Goal: Transaction & Acquisition: Purchase product/service

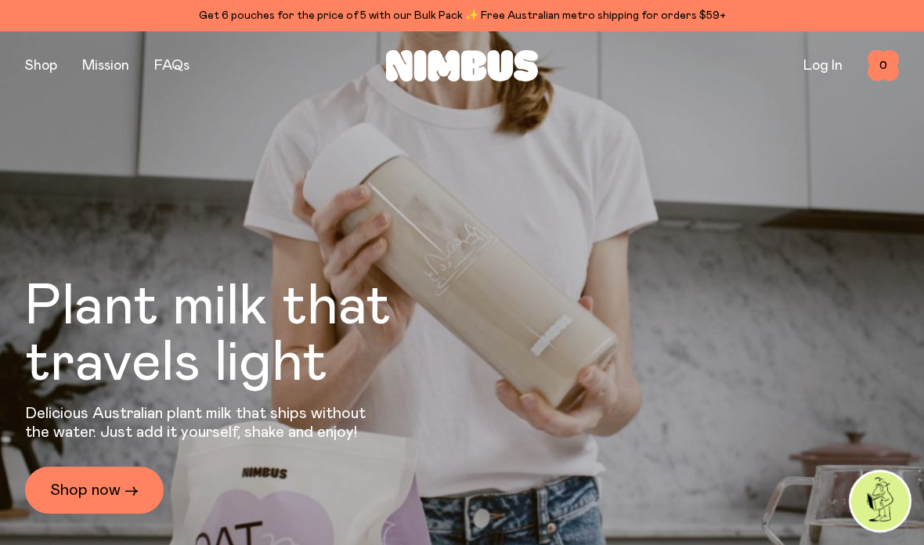
click at [48, 55] on button "button" at bounding box center [41, 66] width 32 height 22
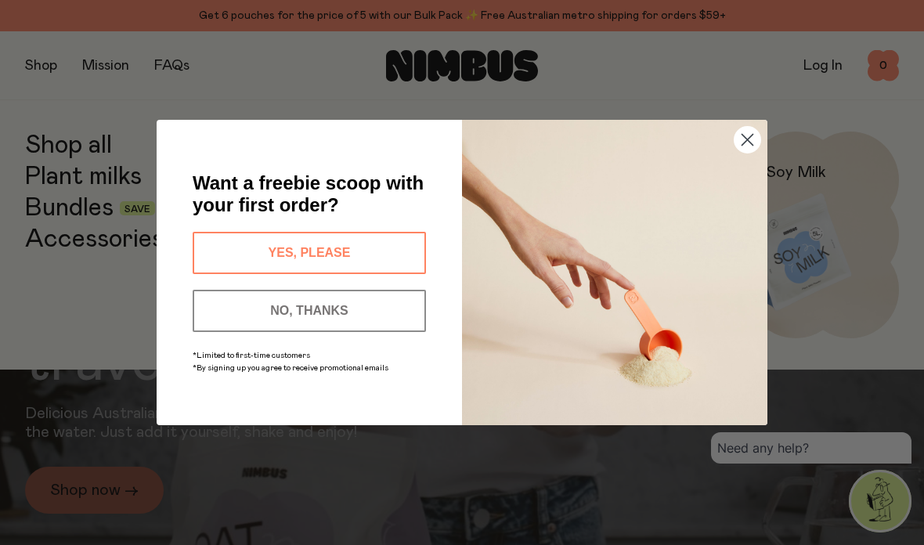
click at [814, 78] on div "Close dialog Want a freebie scoop with your first order? YES, PLEASE NO, THANKS…" at bounding box center [462, 272] width 924 height 545
click at [735, 142] on circle "Close dialog" at bounding box center [747, 140] width 26 height 26
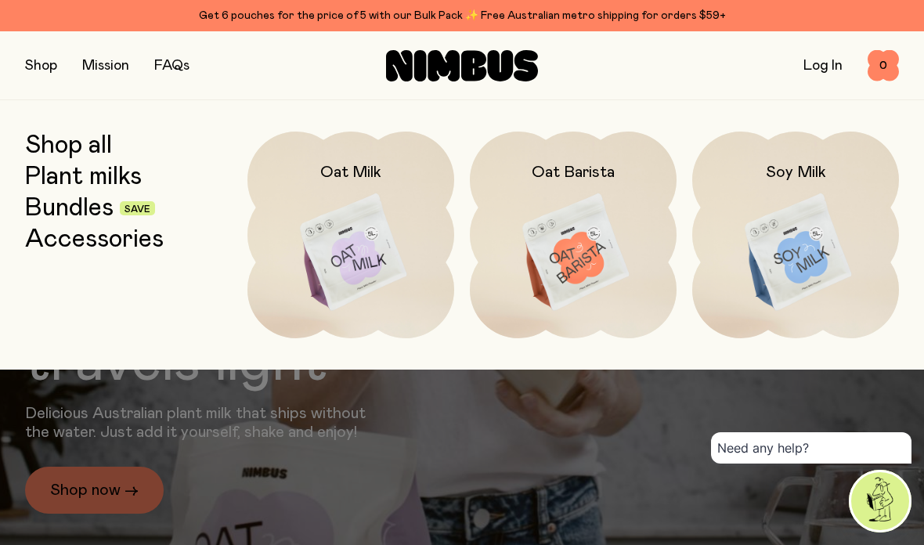
click at [819, 60] on link "Log In" at bounding box center [822, 66] width 39 height 14
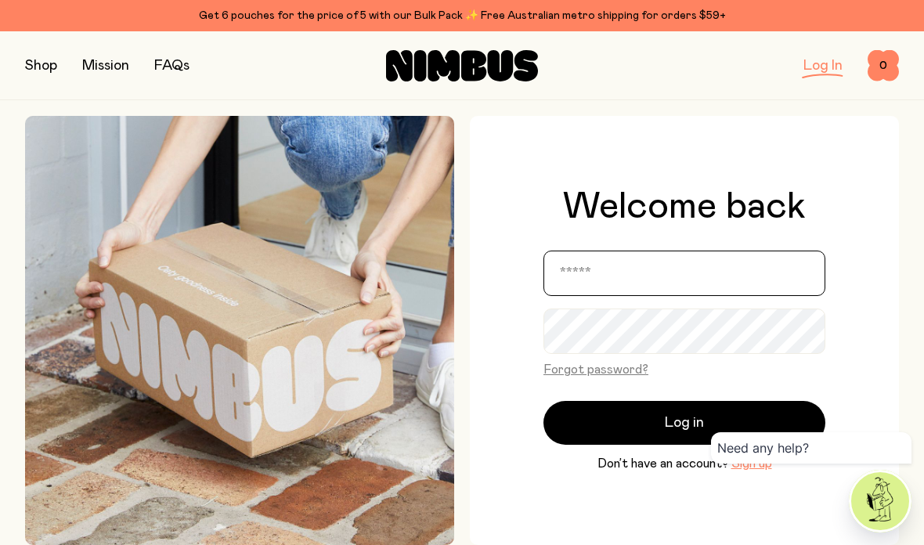
click at [673, 296] on input "email" at bounding box center [684, 272] width 282 height 45
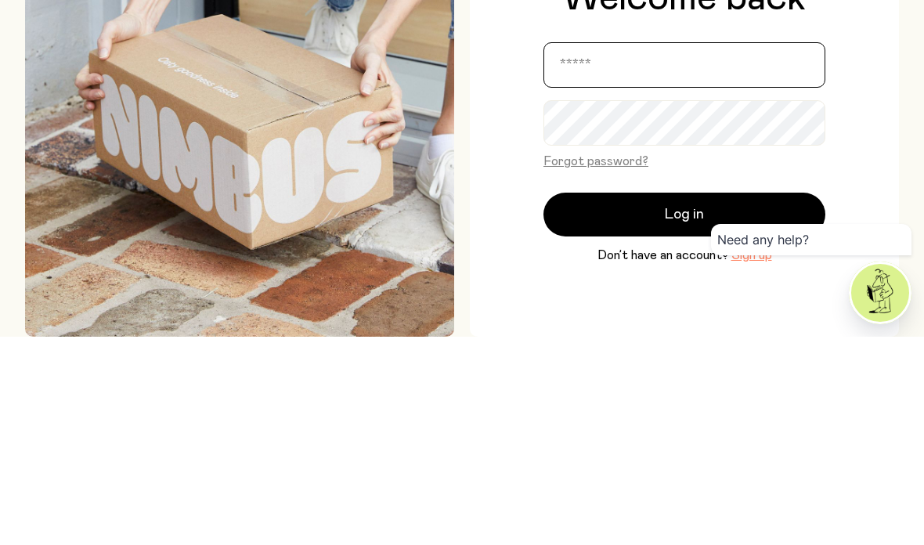
scroll to position [208, 0]
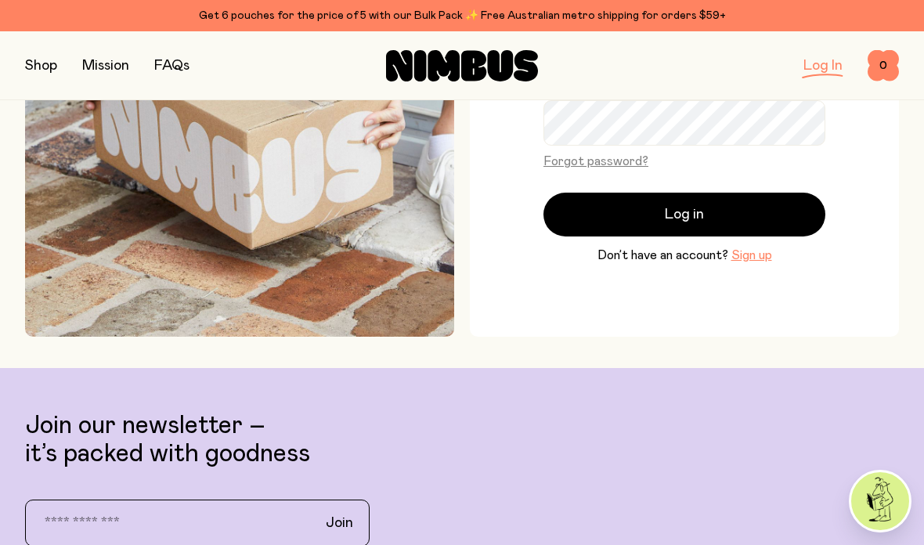
type input "*"
click at [502, 128] on div "Welcome back * Forgot password? Log in Don’t have an account? Sign up" at bounding box center [684, 122] width 429 height 429
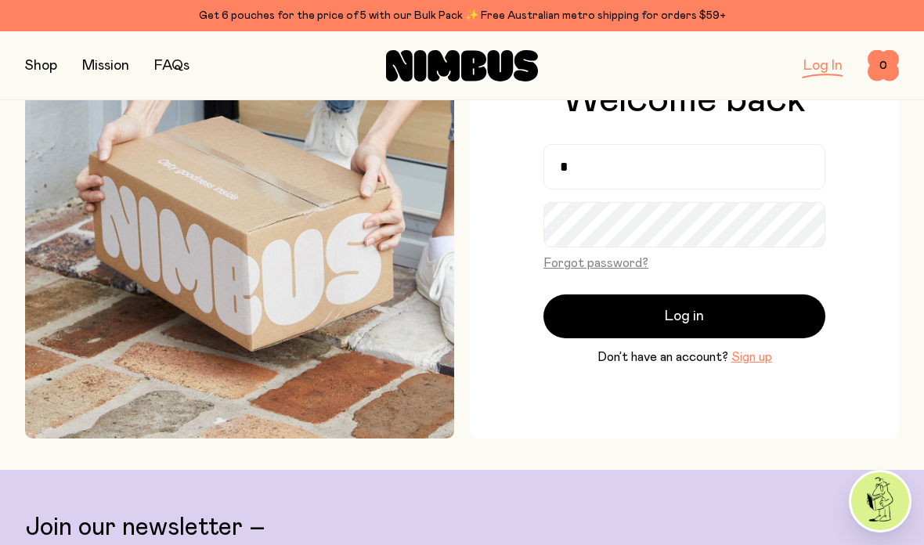
scroll to position [104, 0]
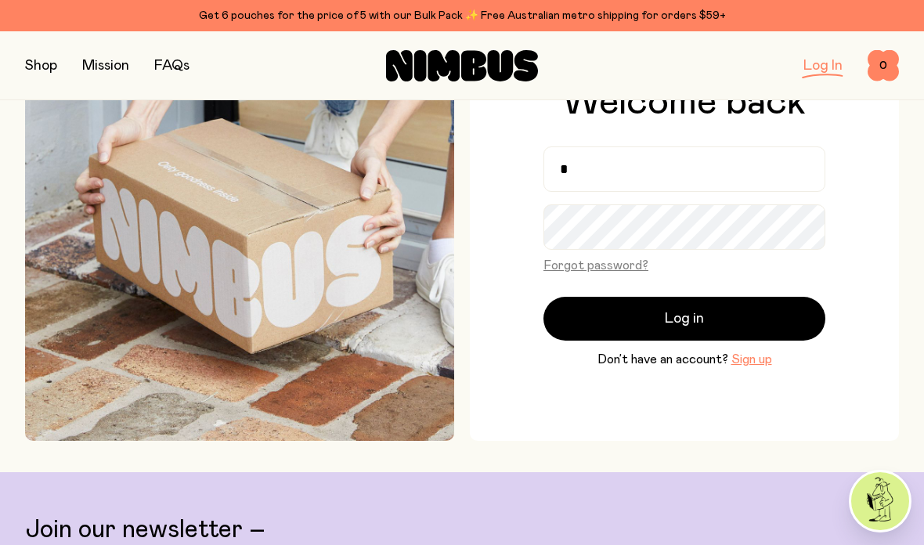
click at [619, 275] on button "Forgot password?" at bounding box center [595, 265] width 105 height 19
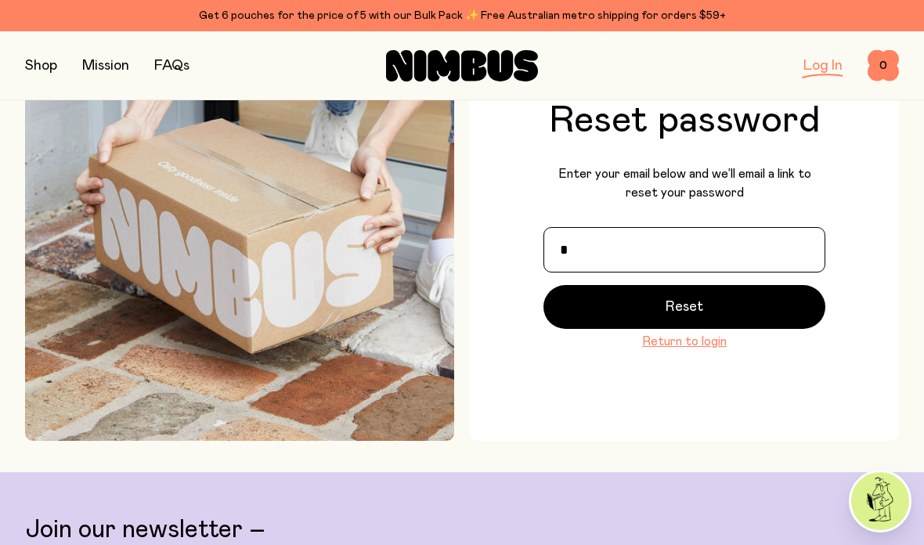
click at [722, 272] on input "*" at bounding box center [684, 249] width 282 height 45
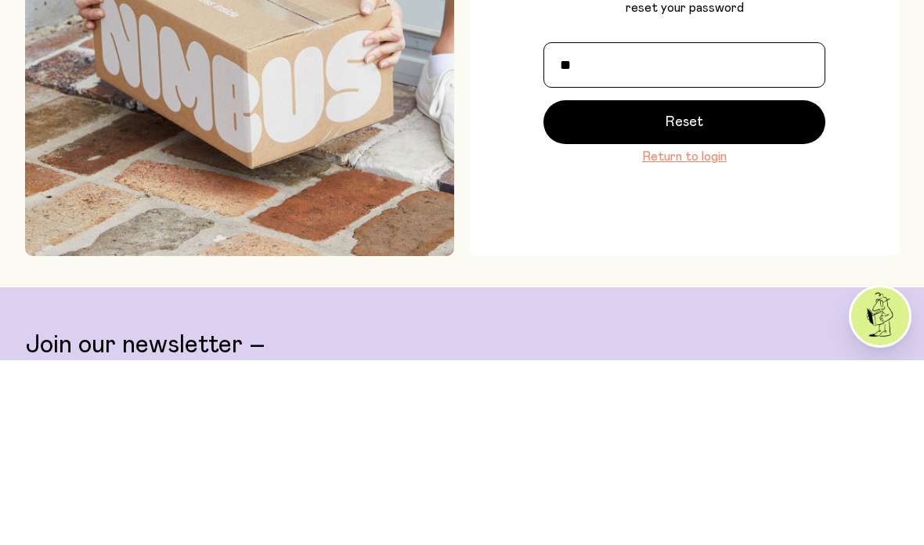
type input "**********"
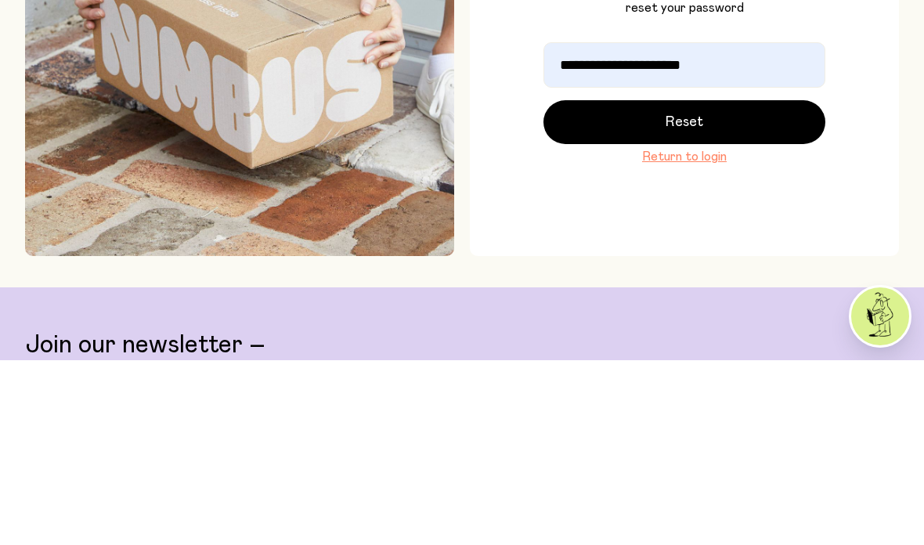
scroll to position [289, 0]
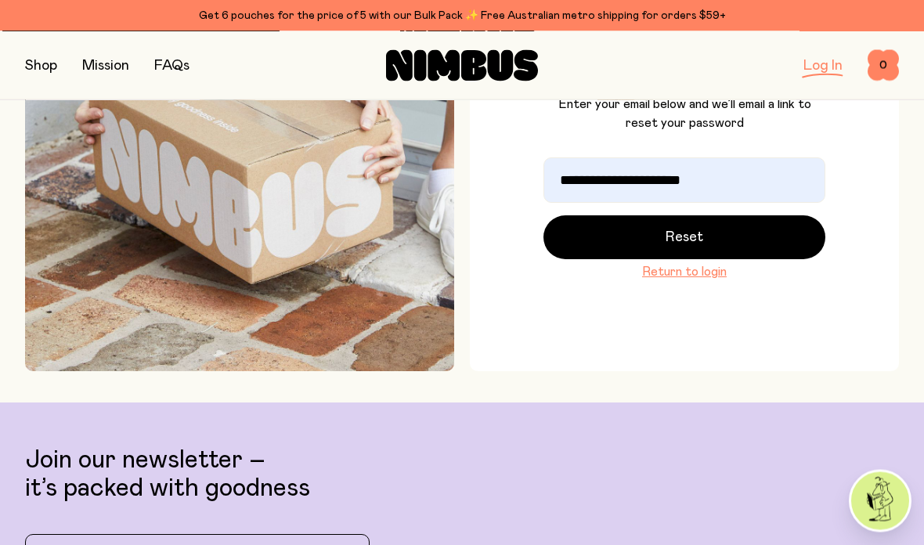
click at [758, 260] on button "Reset" at bounding box center [684, 238] width 282 height 44
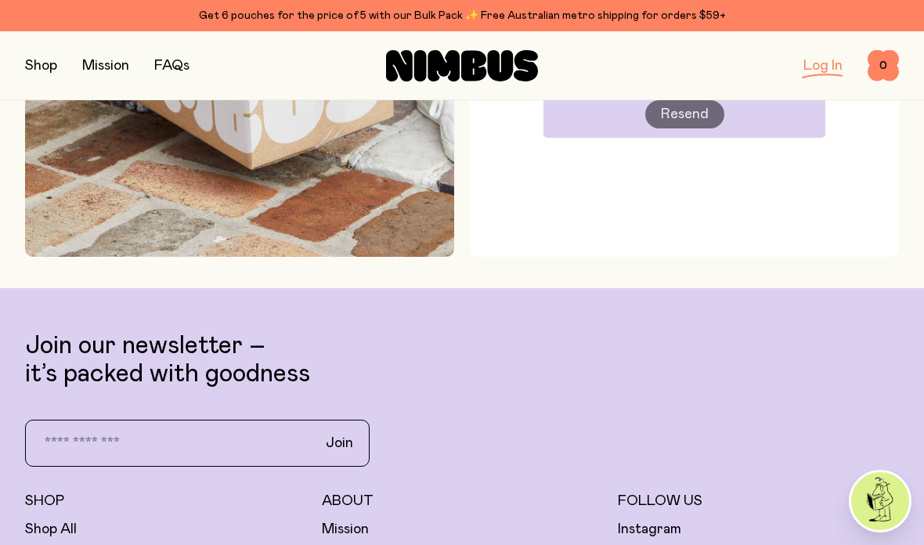
scroll to position [351, 0]
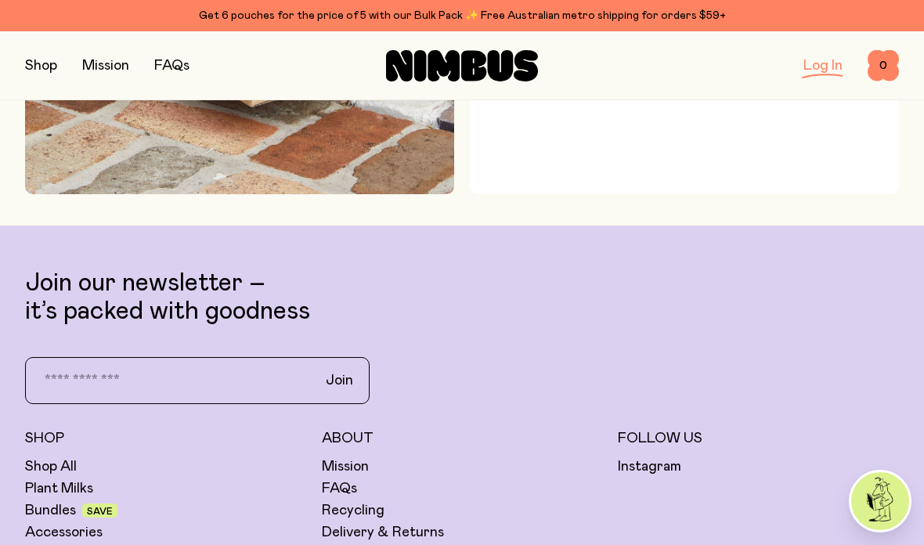
click at [42, 72] on button "button" at bounding box center [41, 66] width 32 height 22
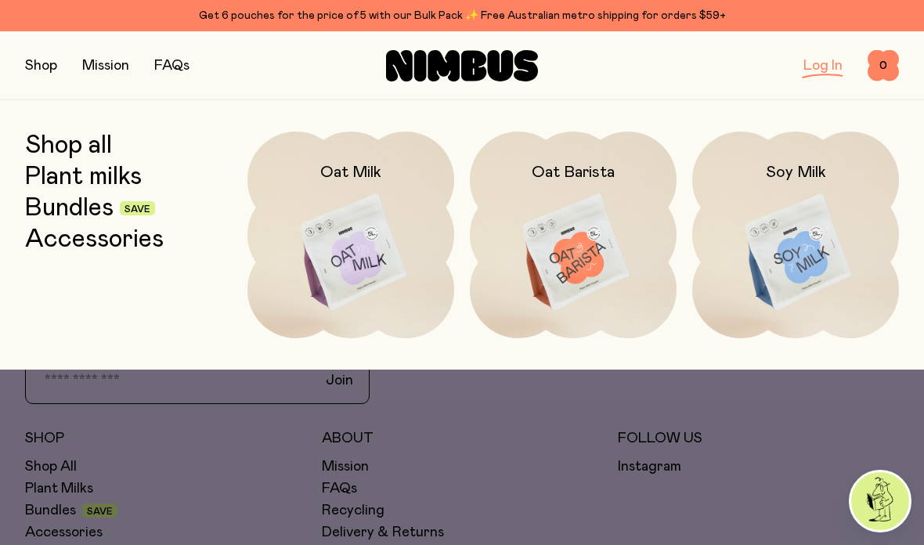
click at [85, 207] on link "Bundles" at bounding box center [69, 208] width 88 height 28
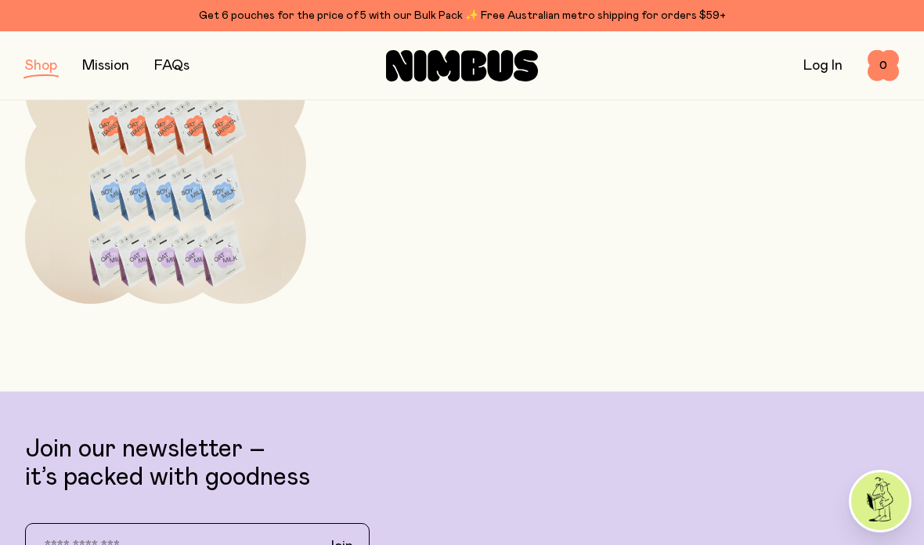
scroll to position [972, 0]
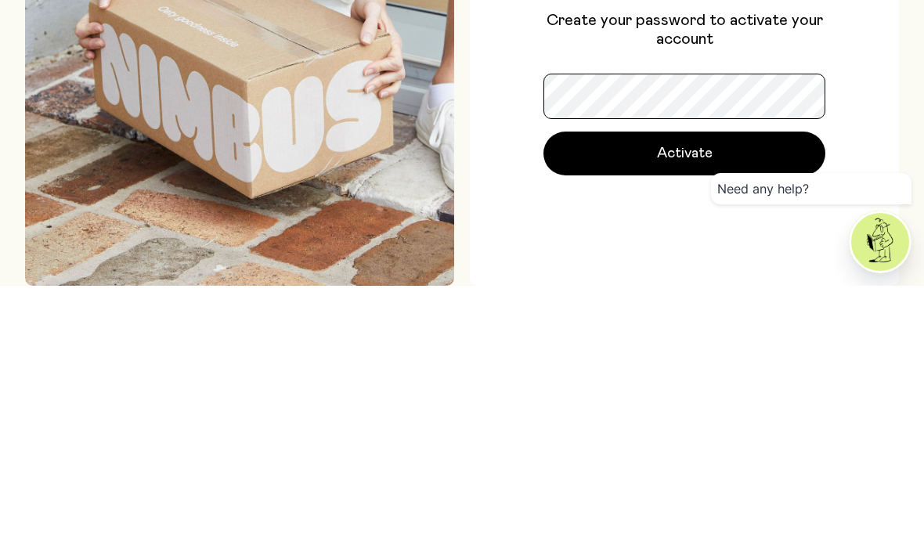
scroll to position [259, 0]
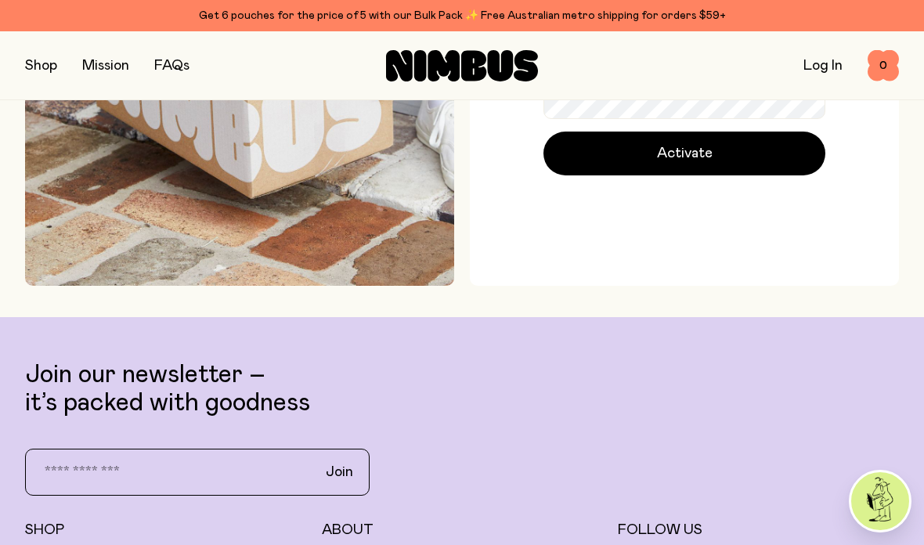
click at [760, 166] on button "Activate" at bounding box center [684, 153] width 282 height 44
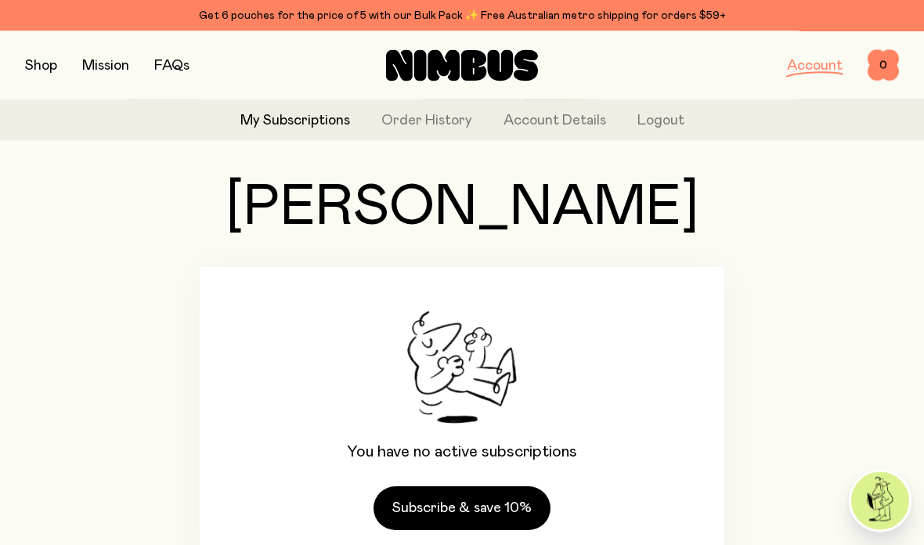
scroll to position [103, 0]
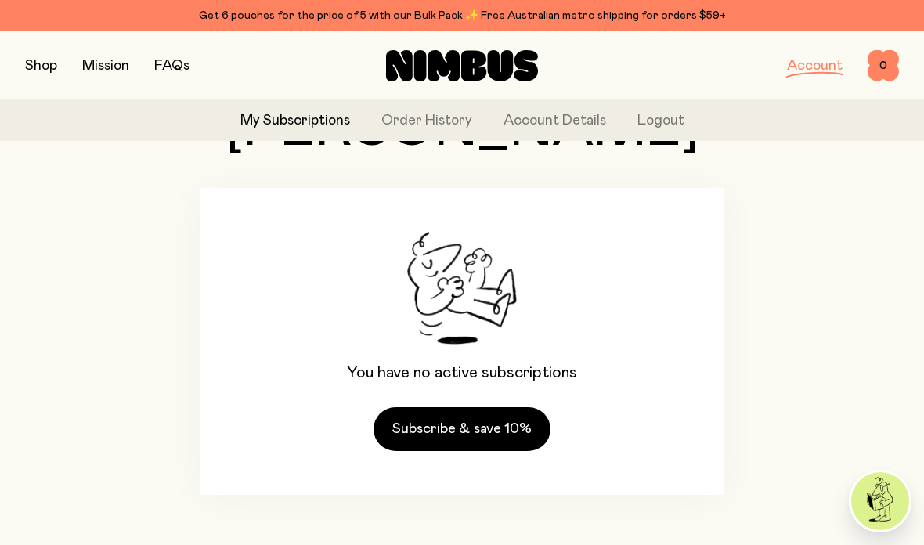
click at [421, 121] on link "Order History" at bounding box center [426, 120] width 91 height 21
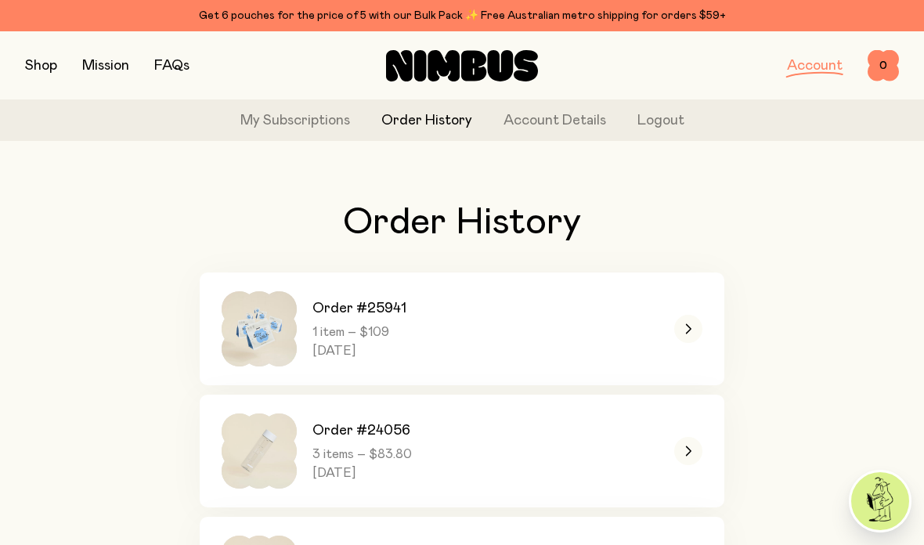
click at [664, 341] on link "Order #25941 1 item – $109 [DATE]" at bounding box center [462, 328] width 524 height 113
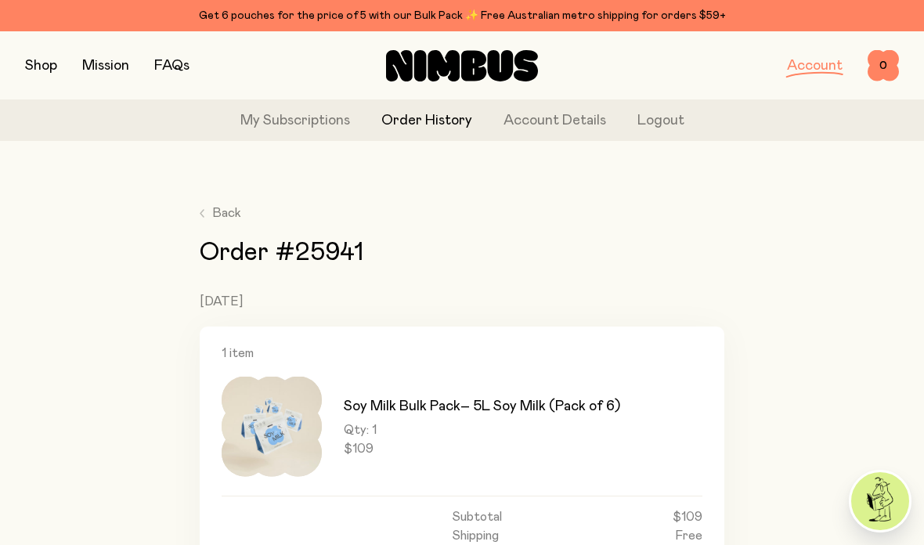
click at [31, 67] on button "button" at bounding box center [41, 66] width 32 height 22
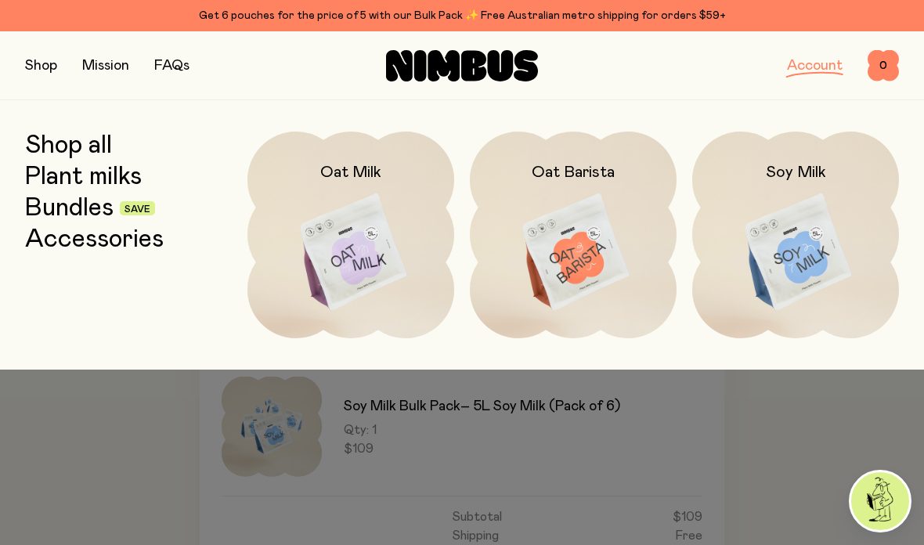
click at [818, 262] on img at bounding box center [795, 252] width 207 height 243
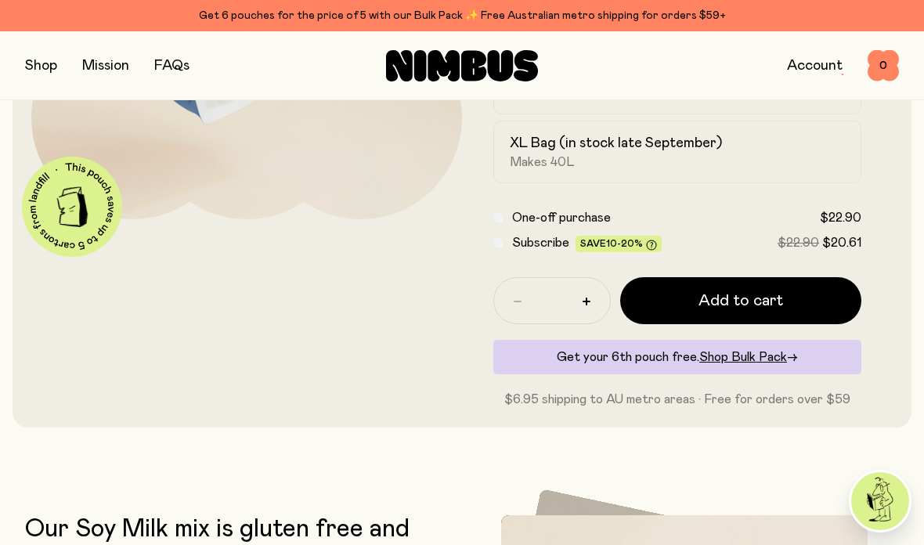
scroll to position [301, 0]
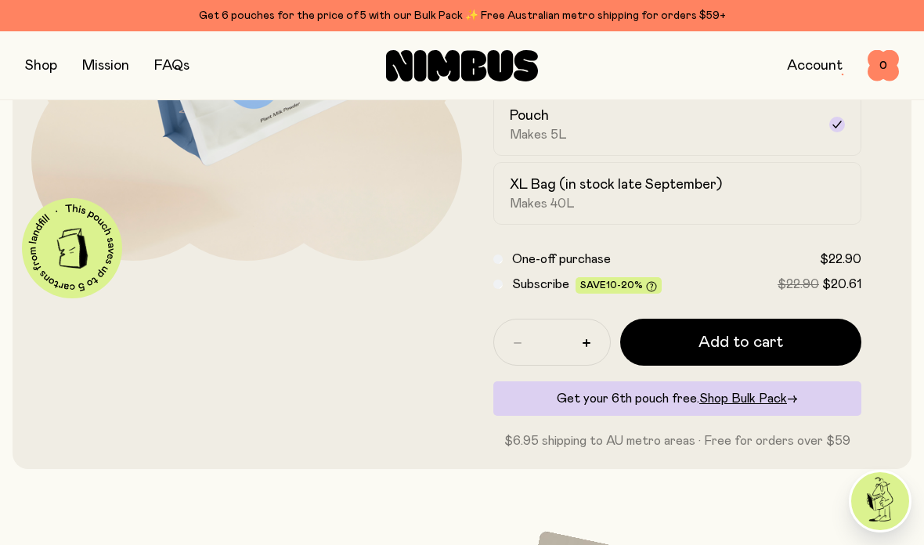
click at [735, 398] on span "Shop Bulk Pack" at bounding box center [743, 398] width 88 height 13
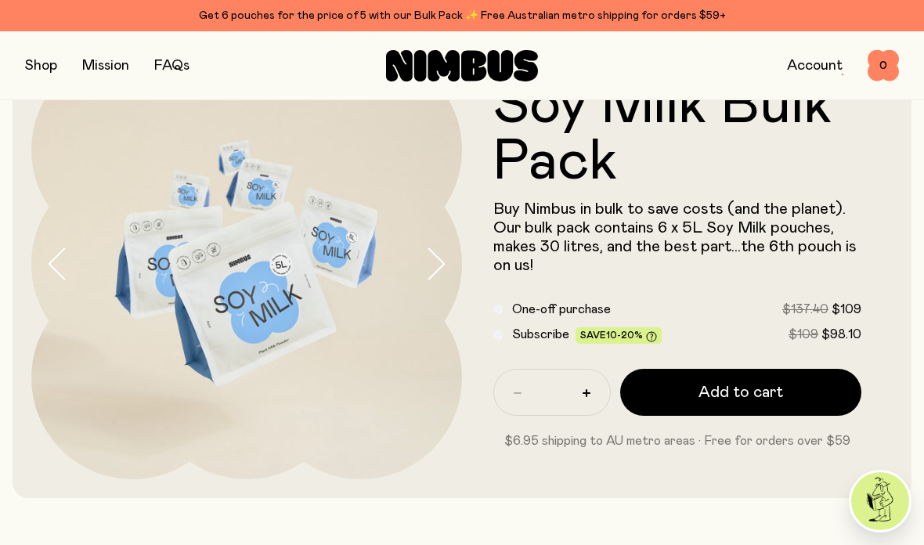
scroll to position [85, 0]
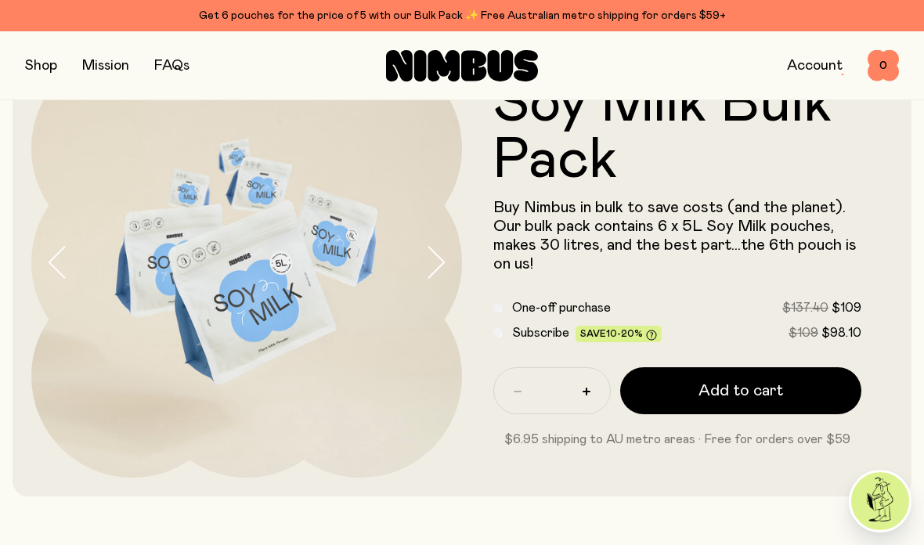
click at [772, 394] on span "Add to cart" at bounding box center [740, 391] width 85 height 22
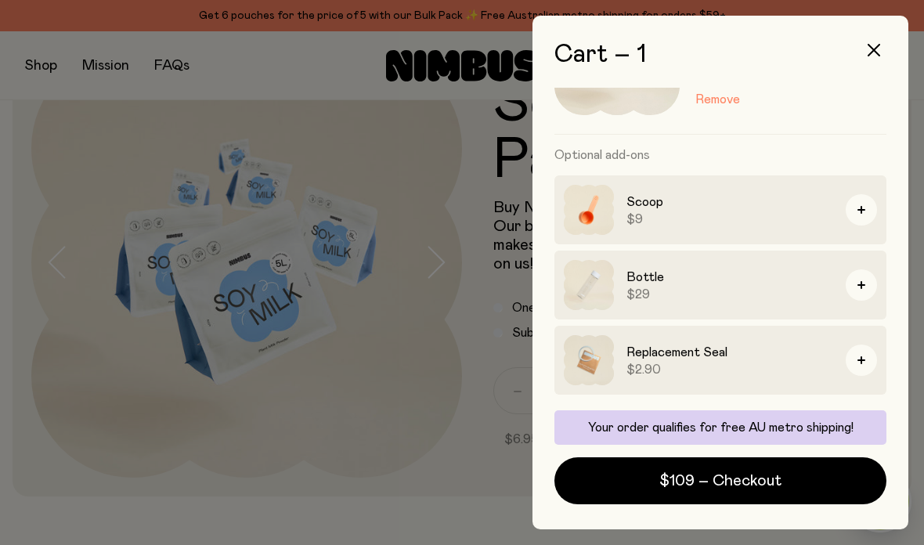
scroll to position [117, 0]
click at [724, 477] on span "$109 – Checkout" at bounding box center [720, 481] width 122 height 22
